Goal: Task Accomplishment & Management: Manage account settings

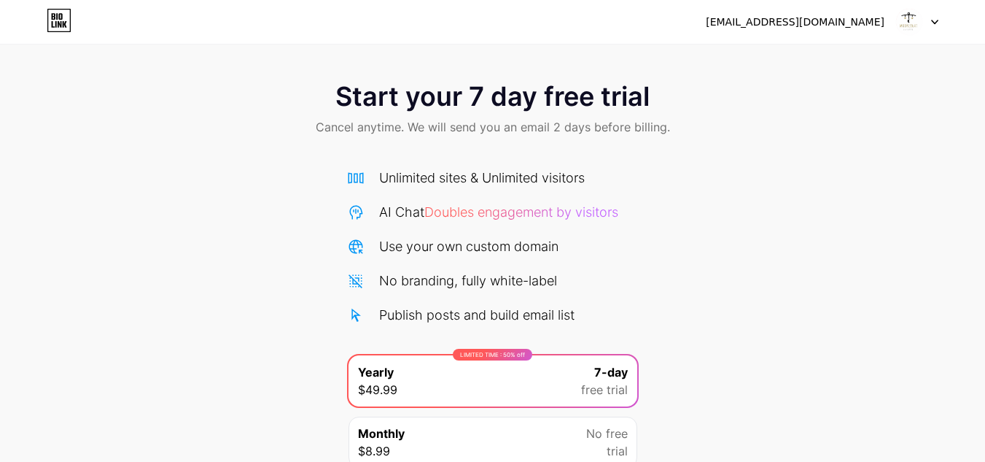
click at [828, 20] on div "[EMAIL_ADDRESS][DOMAIN_NAME]" at bounding box center [795, 22] width 179 height 15
click at [60, 28] on icon at bounding box center [59, 20] width 25 height 23
click at [939, 16] on div "[EMAIL_ADDRESS][DOMAIN_NAME] Logout" at bounding box center [492, 22] width 985 height 26
click at [909, 31] on img at bounding box center [910, 22] width 28 height 28
click at [783, 63] on li "Logout" at bounding box center [847, 59] width 181 height 39
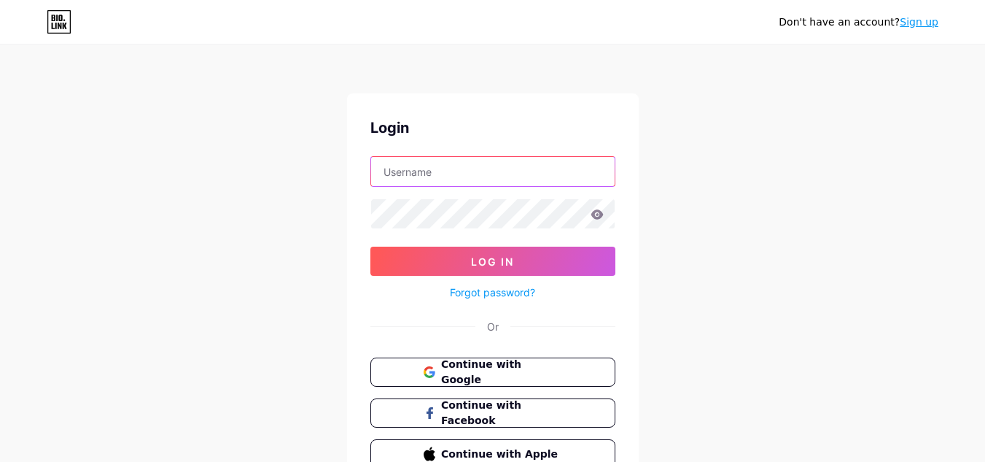
type input "[EMAIL_ADDRESS][DOMAIN_NAME]"
